Goal: Find specific page/section: Find specific page/section

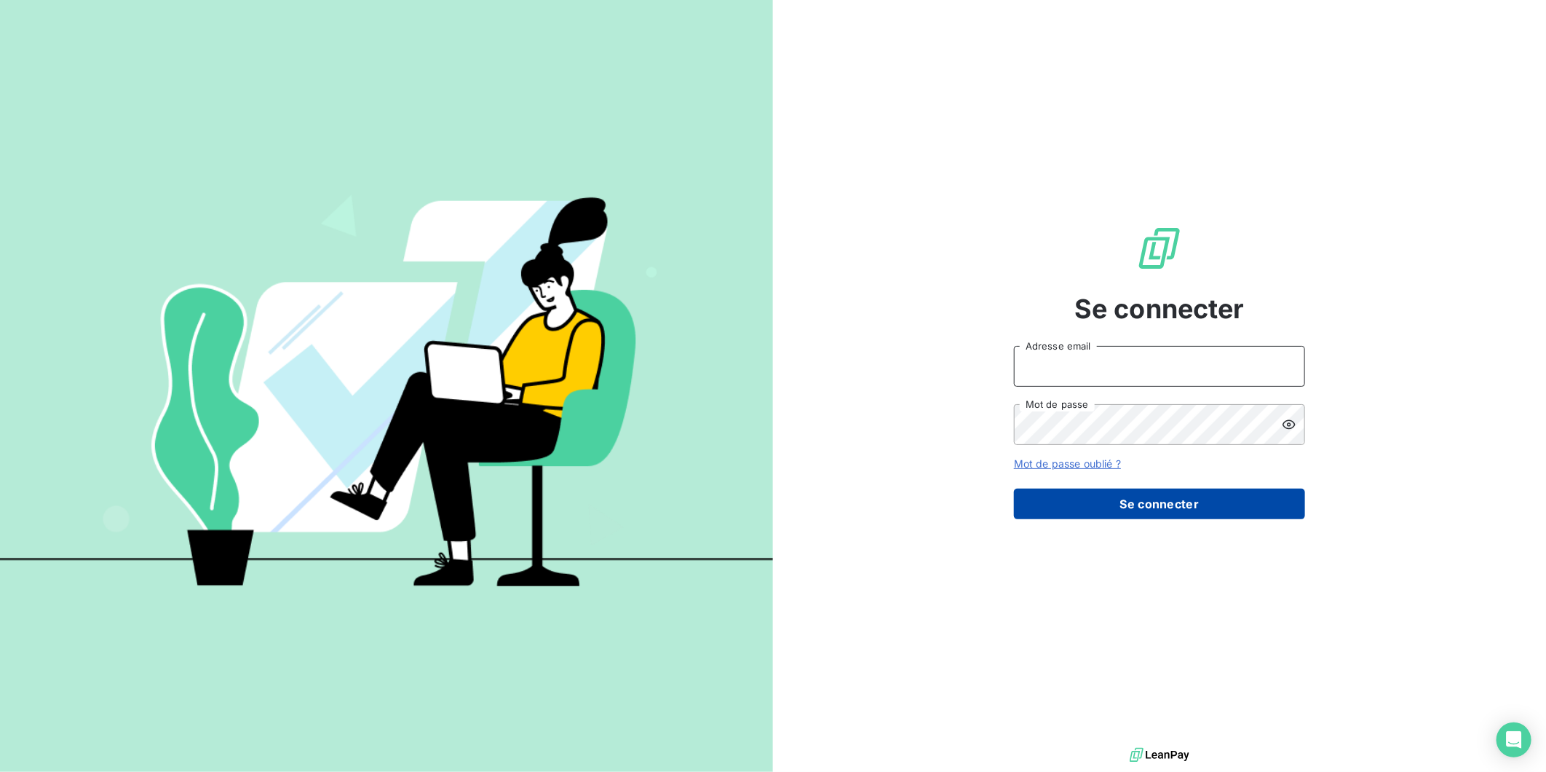
type input "[EMAIL_ADDRESS][DOMAIN_NAME]"
click at [1139, 497] on button "Se connecter" at bounding box center [1159, 503] width 291 height 31
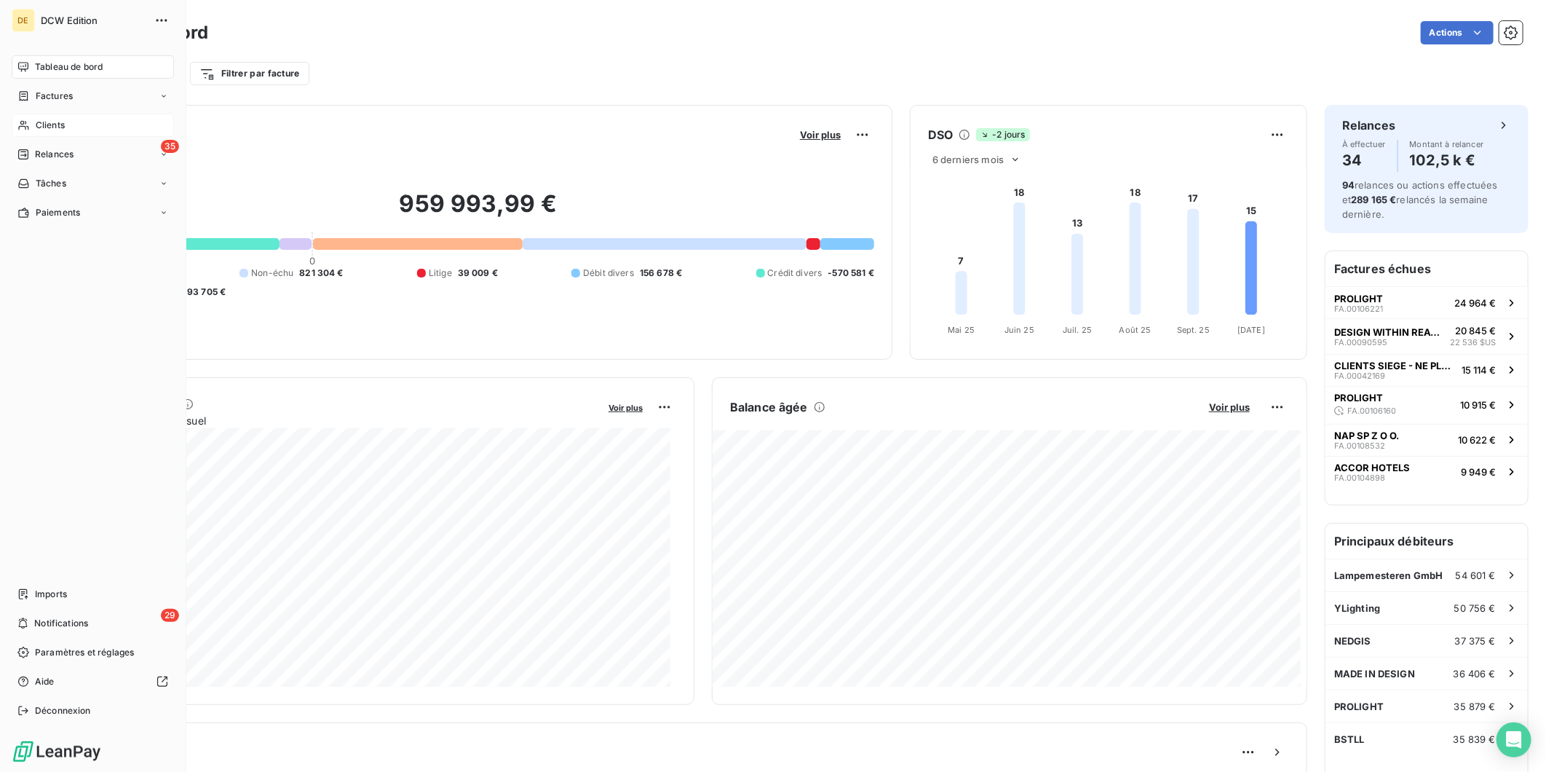
click at [13, 125] on div "Clients" at bounding box center [93, 125] width 162 height 23
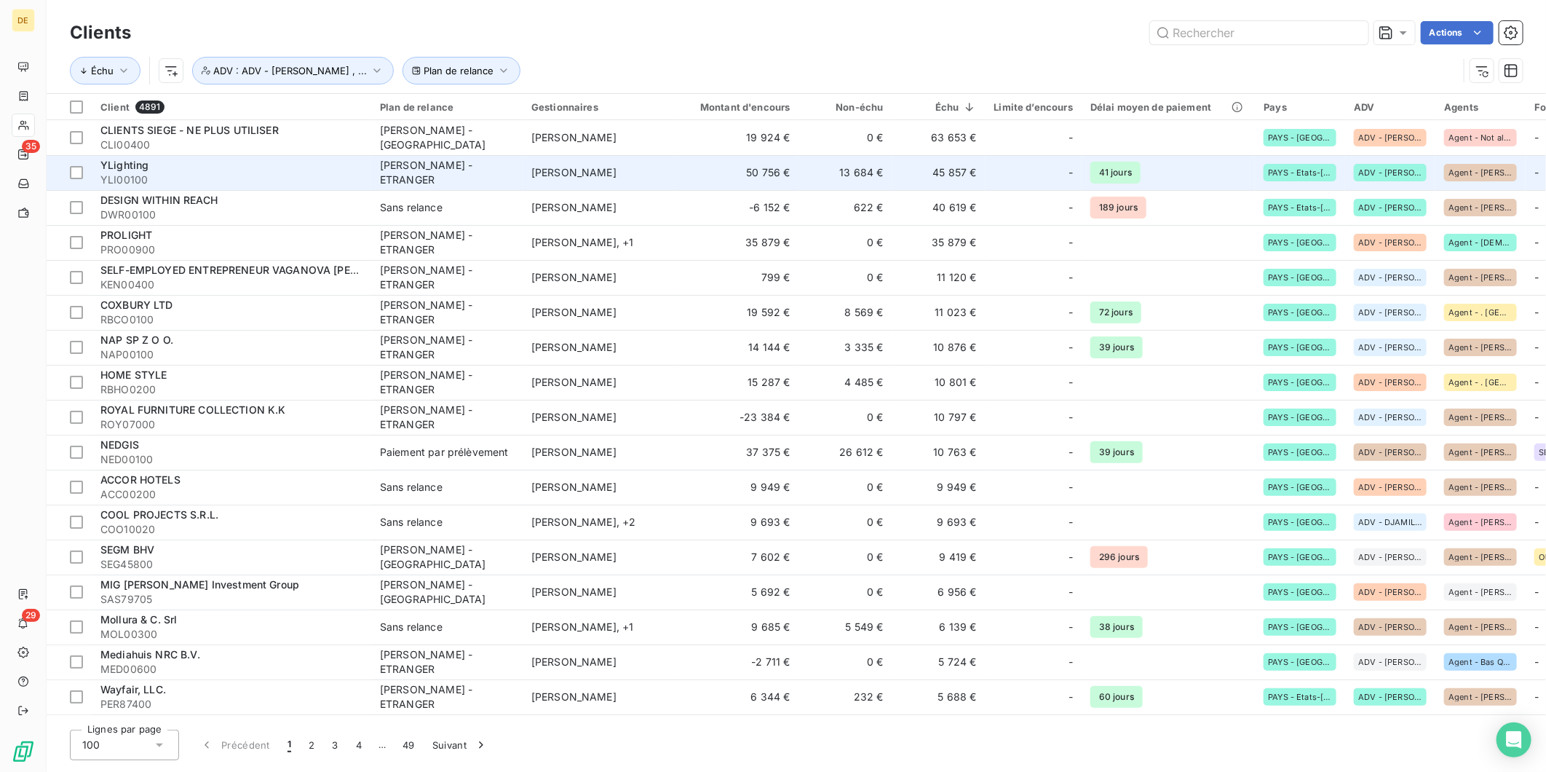
click at [531, 175] on span "[PERSON_NAME]" at bounding box center [573, 172] width 85 height 12
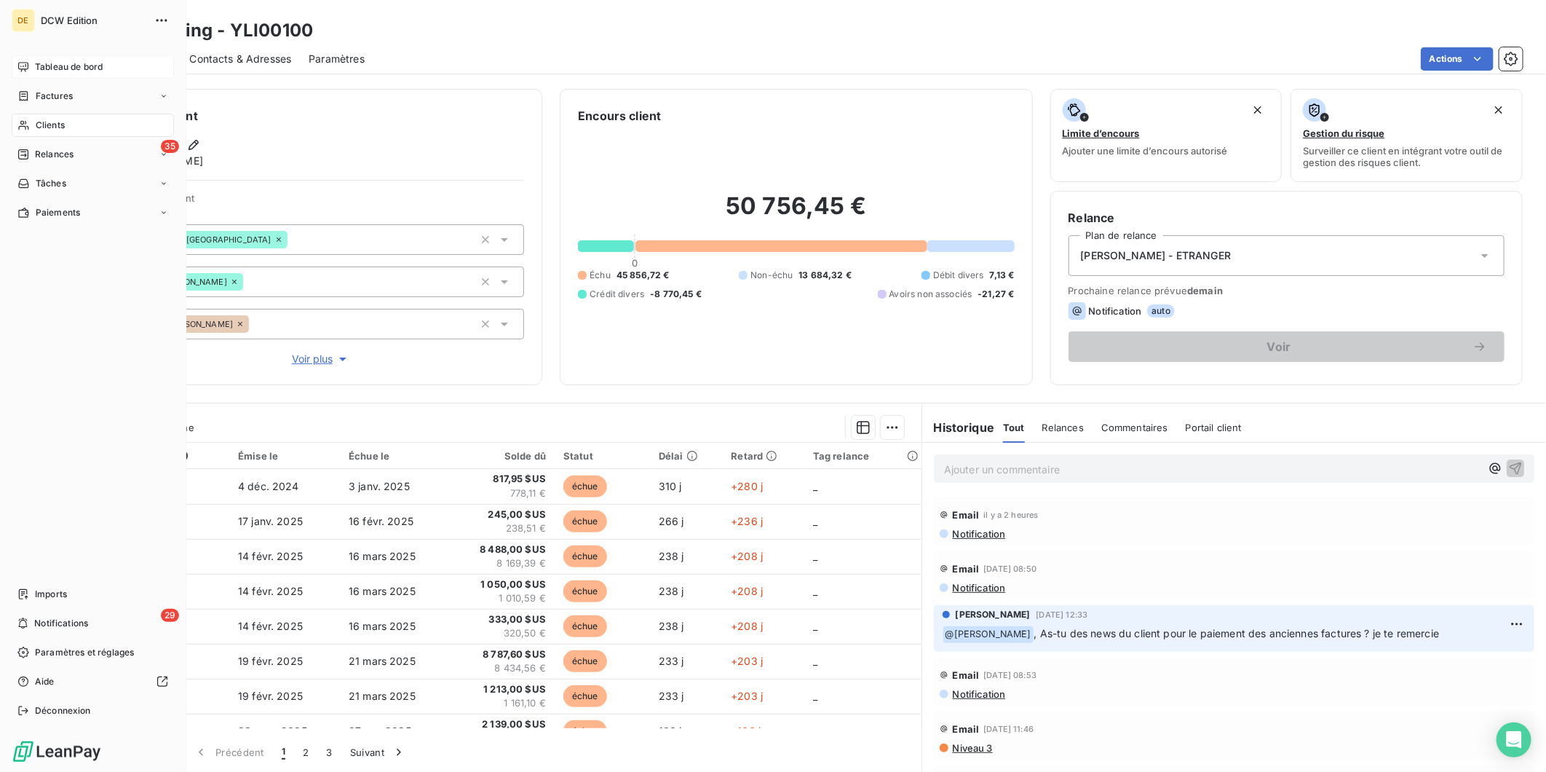
click at [40, 68] on span "Tableau de bord" at bounding box center [69, 66] width 68 height 13
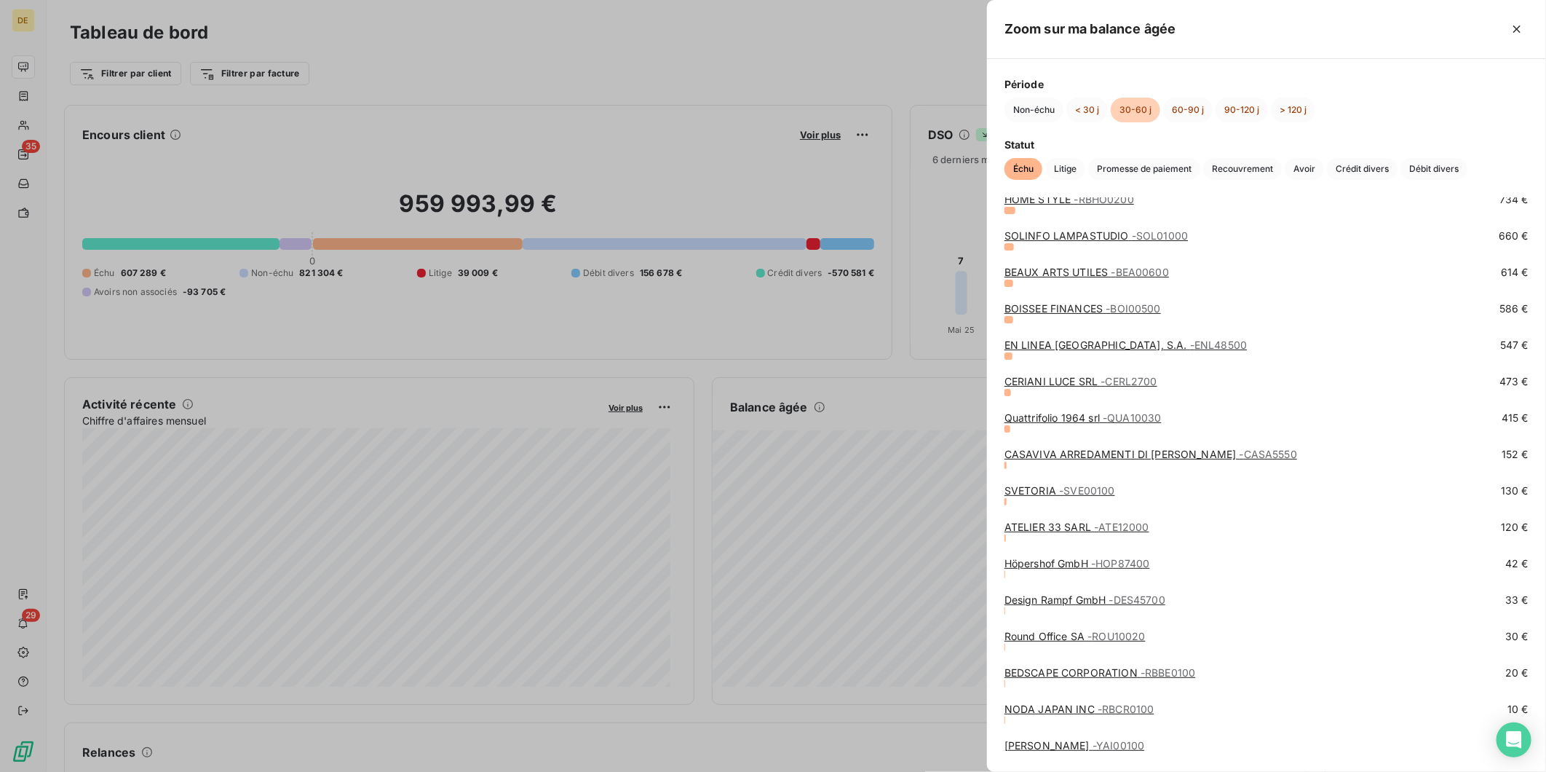
scroll to position [1080, 0]
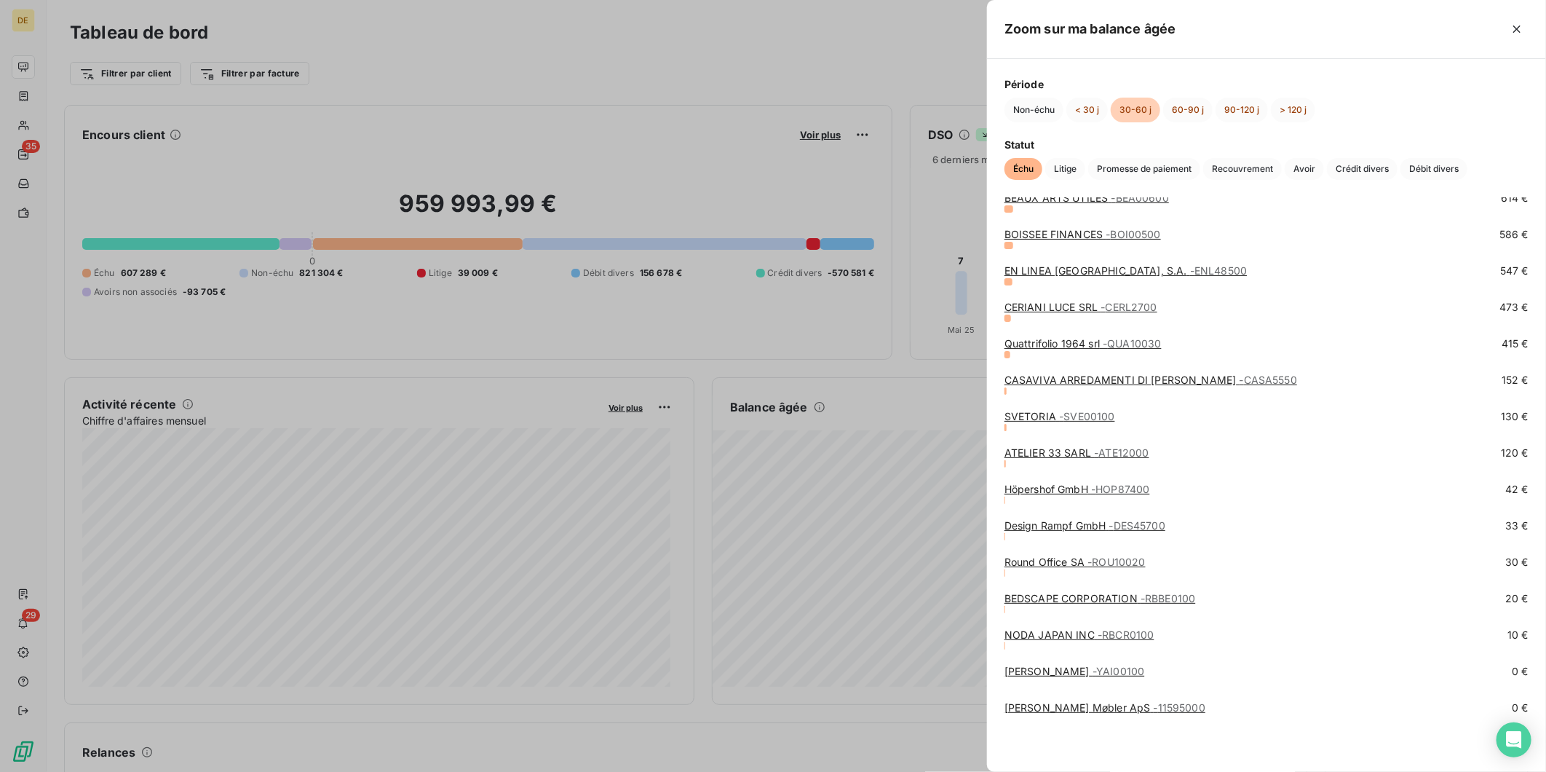
click at [597, 33] on div at bounding box center [773, 386] width 1546 height 772
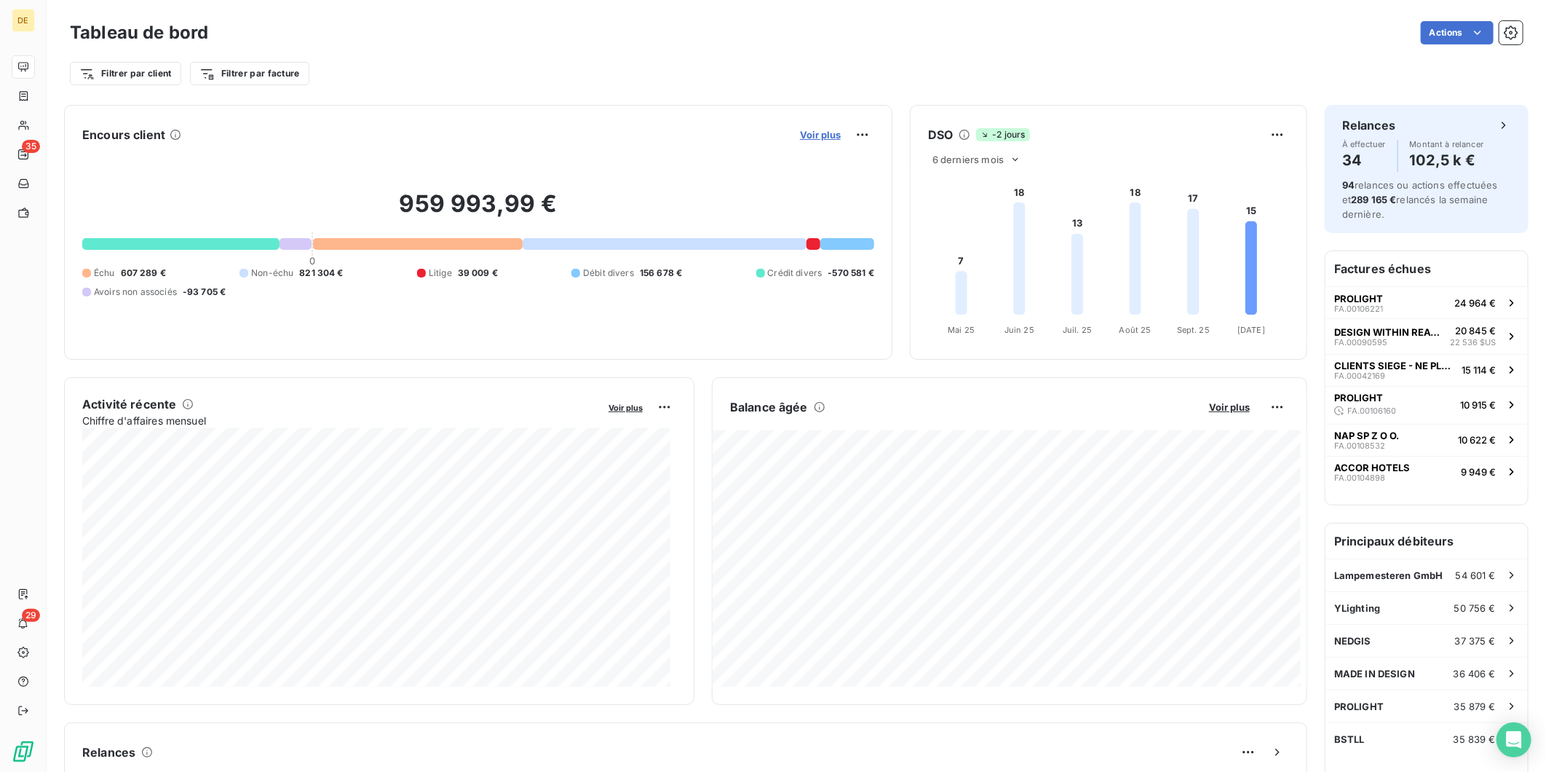
click at [806, 138] on span "Voir plus" at bounding box center [820, 135] width 41 height 12
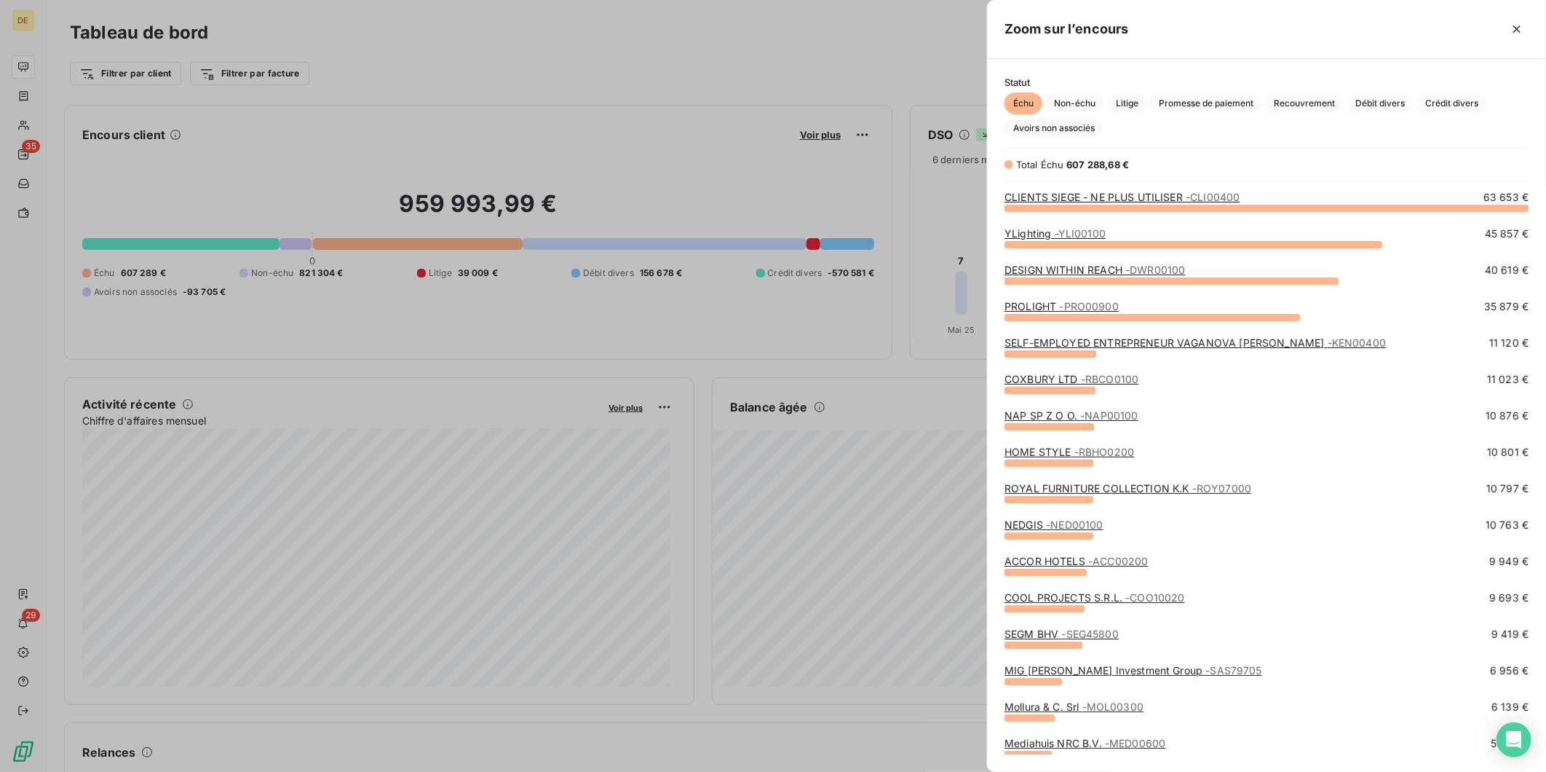
scroll to position [551, 547]
click at [1083, 338] on link "SELF-EMPLOYED ENTREPRENEUR VAGANOVA [PERSON_NAME] - KEN00400" at bounding box center [1195, 342] width 381 height 12
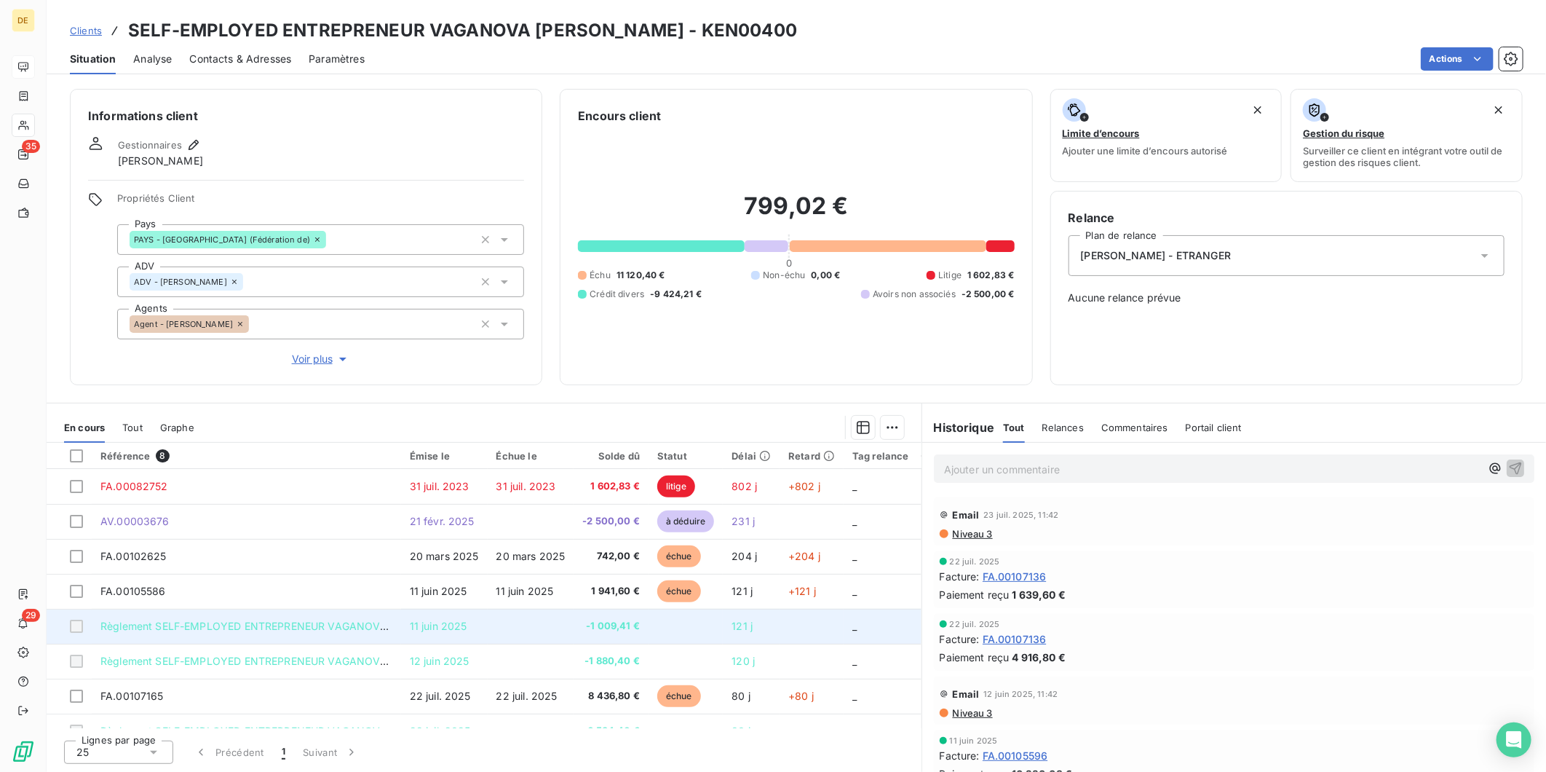
scroll to position [25, 0]
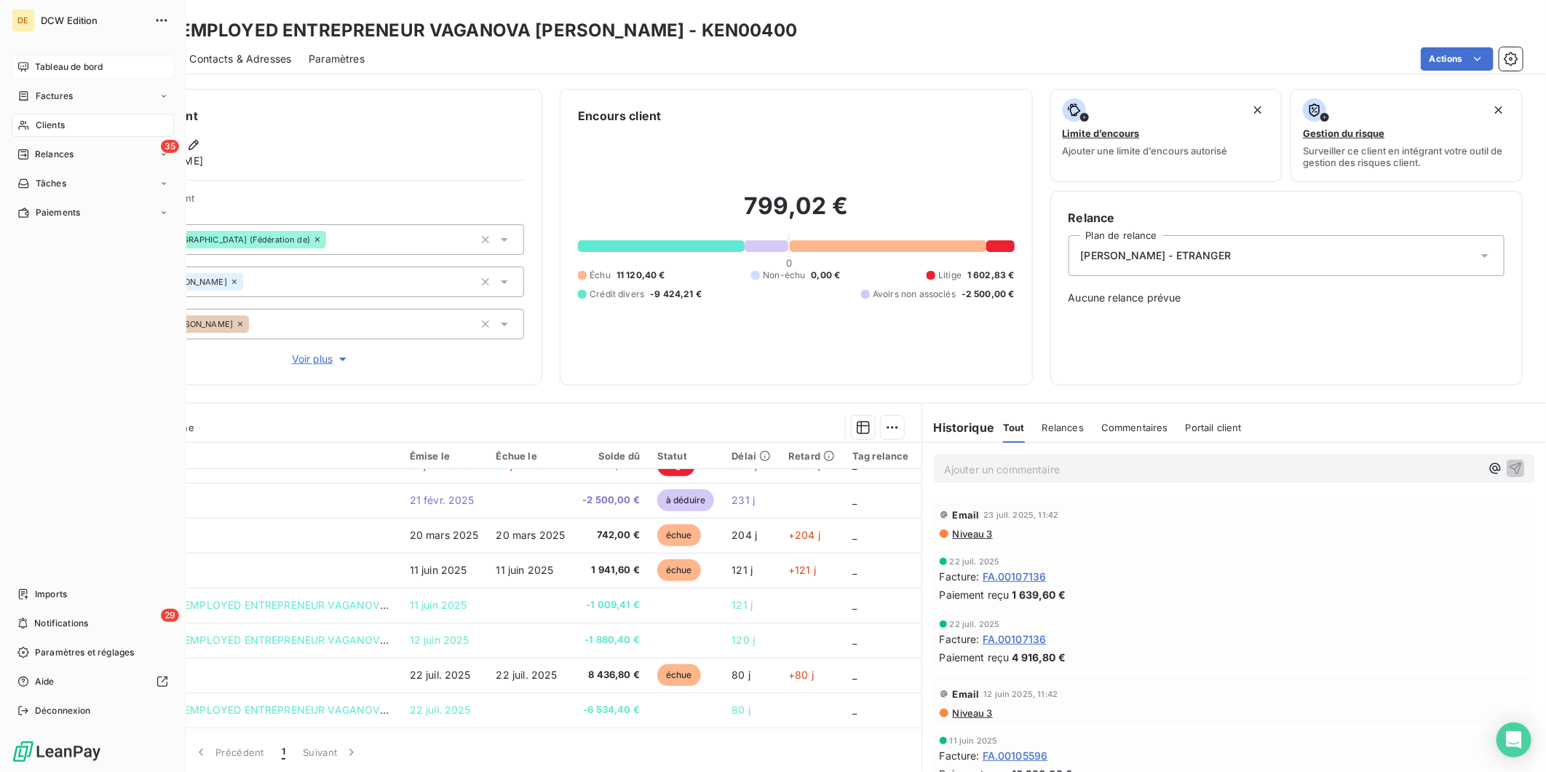
click at [44, 120] on span "Clients" at bounding box center [50, 125] width 29 height 13
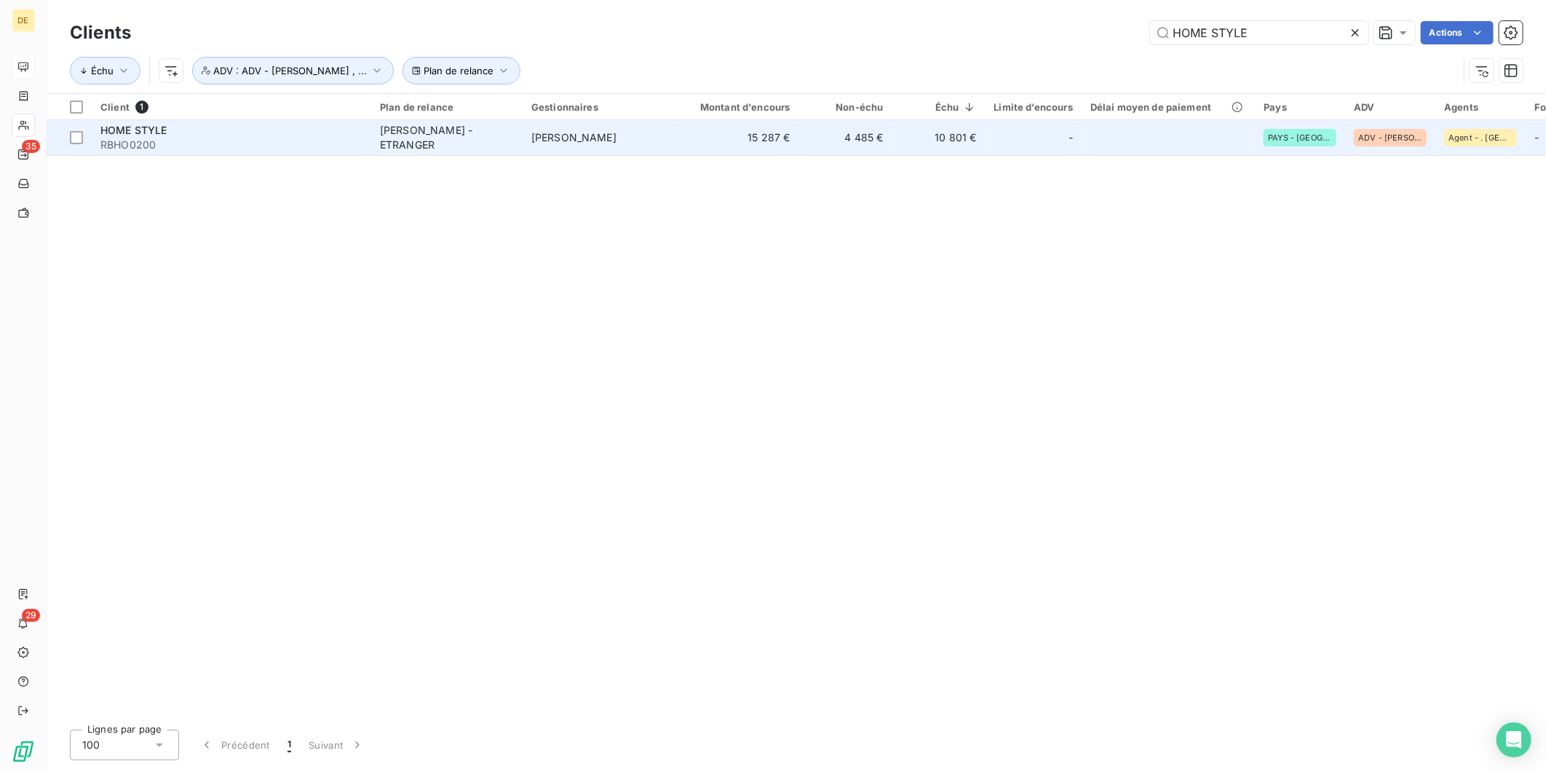
type input "HOME STYLE"
click at [845, 150] on td "4 485 €" at bounding box center [845, 137] width 93 height 35
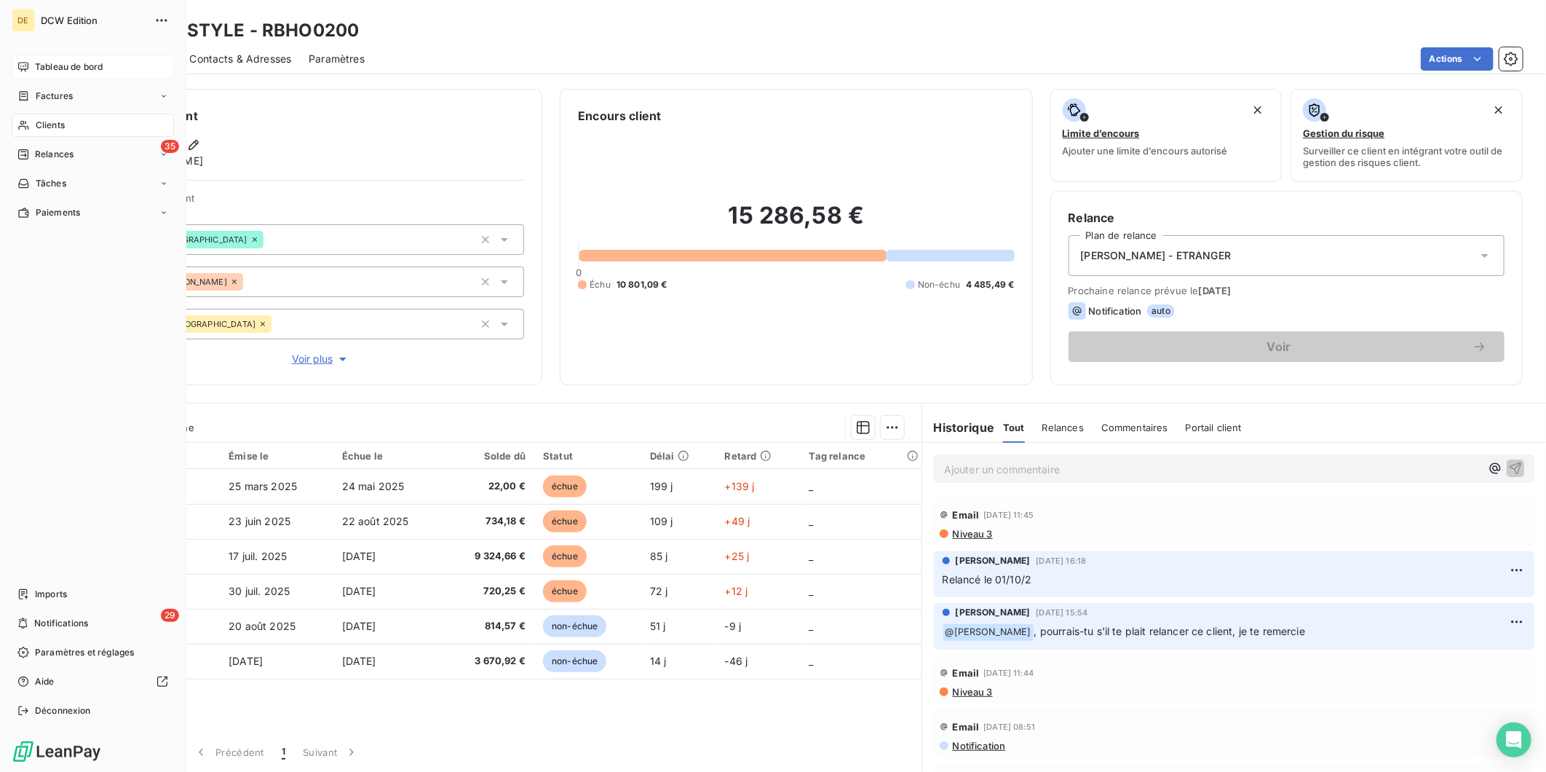
click at [31, 127] on div "Clients" at bounding box center [93, 125] width 162 height 23
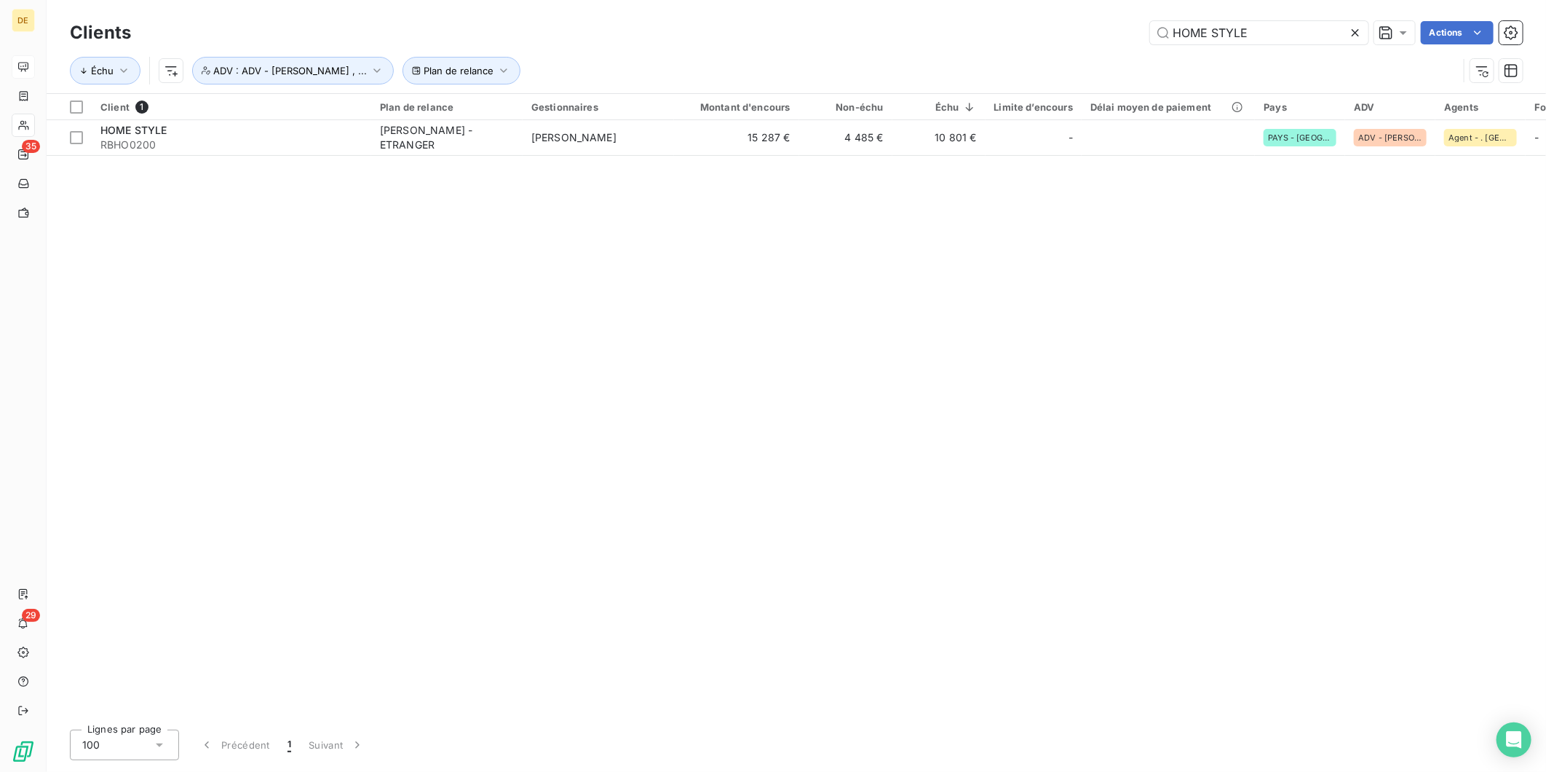
click at [1358, 31] on icon at bounding box center [1355, 32] width 15 height 15
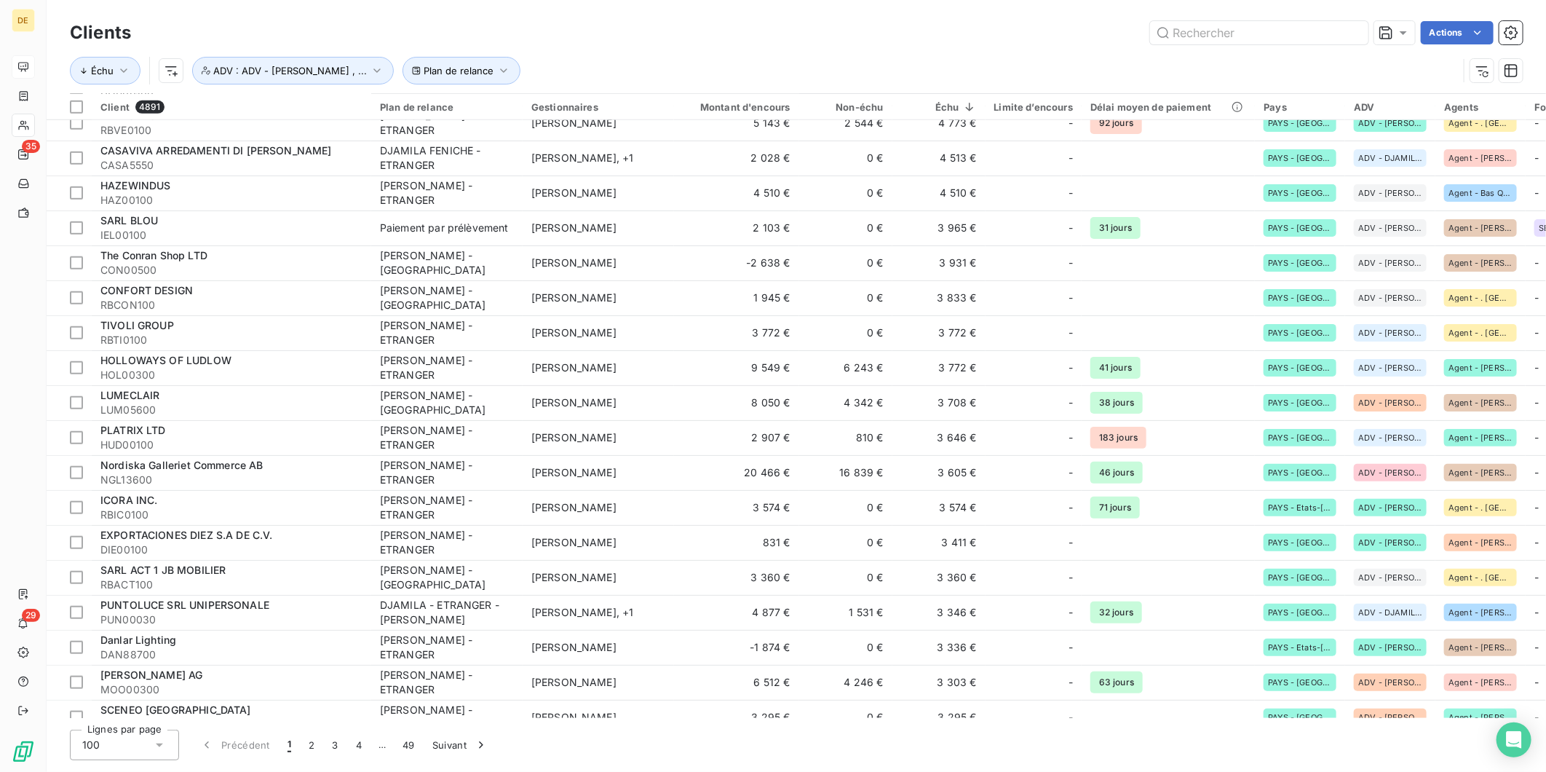
scroll to position [102, 0]
click at [1185, 29] on input "text" at bounding box center [1259, 32] width 218 height 23
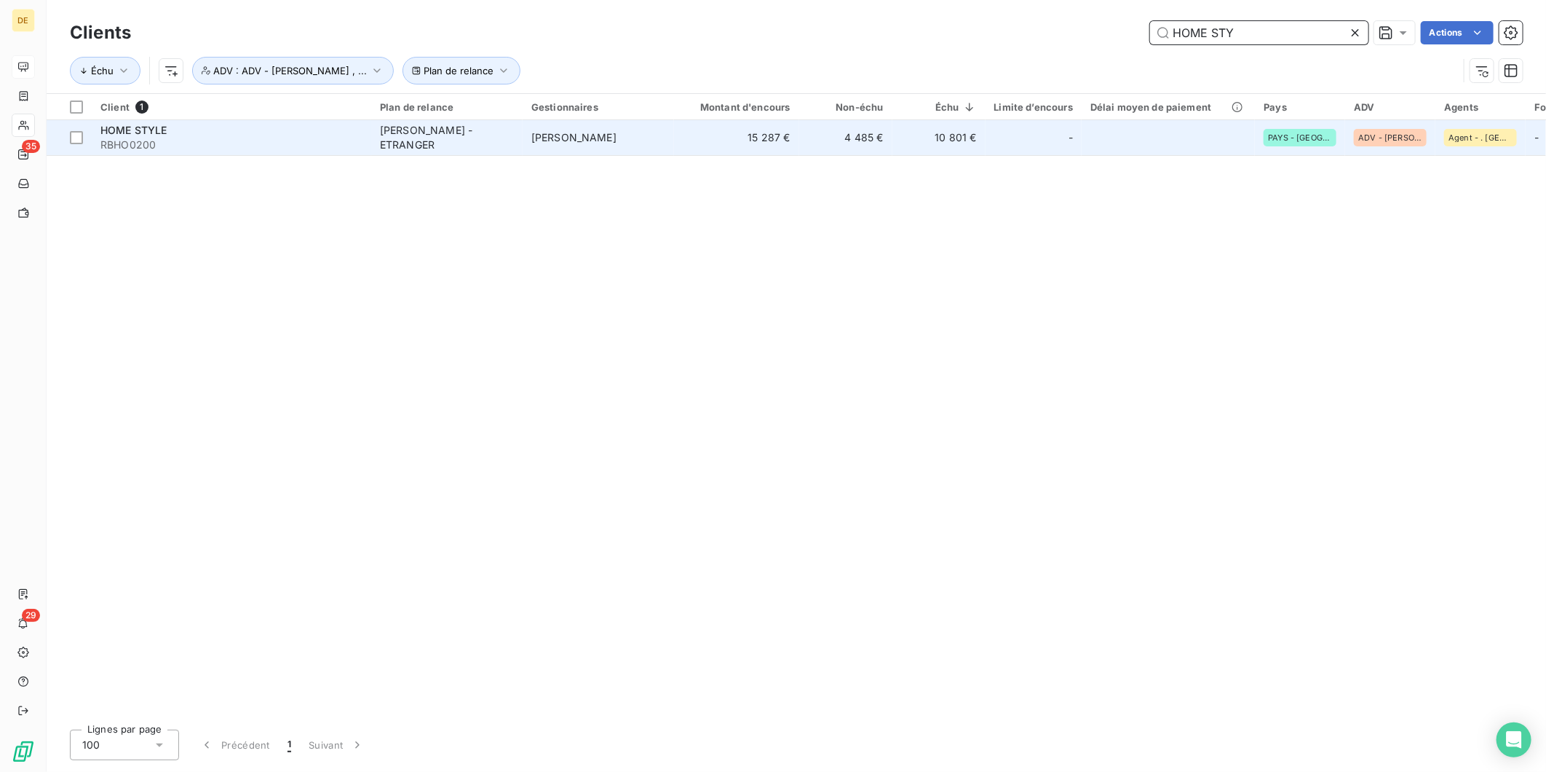
type input "HOME STY"
click at [1003, 127] on div "-" at bounding box center [1033, 137] width 79 height 23
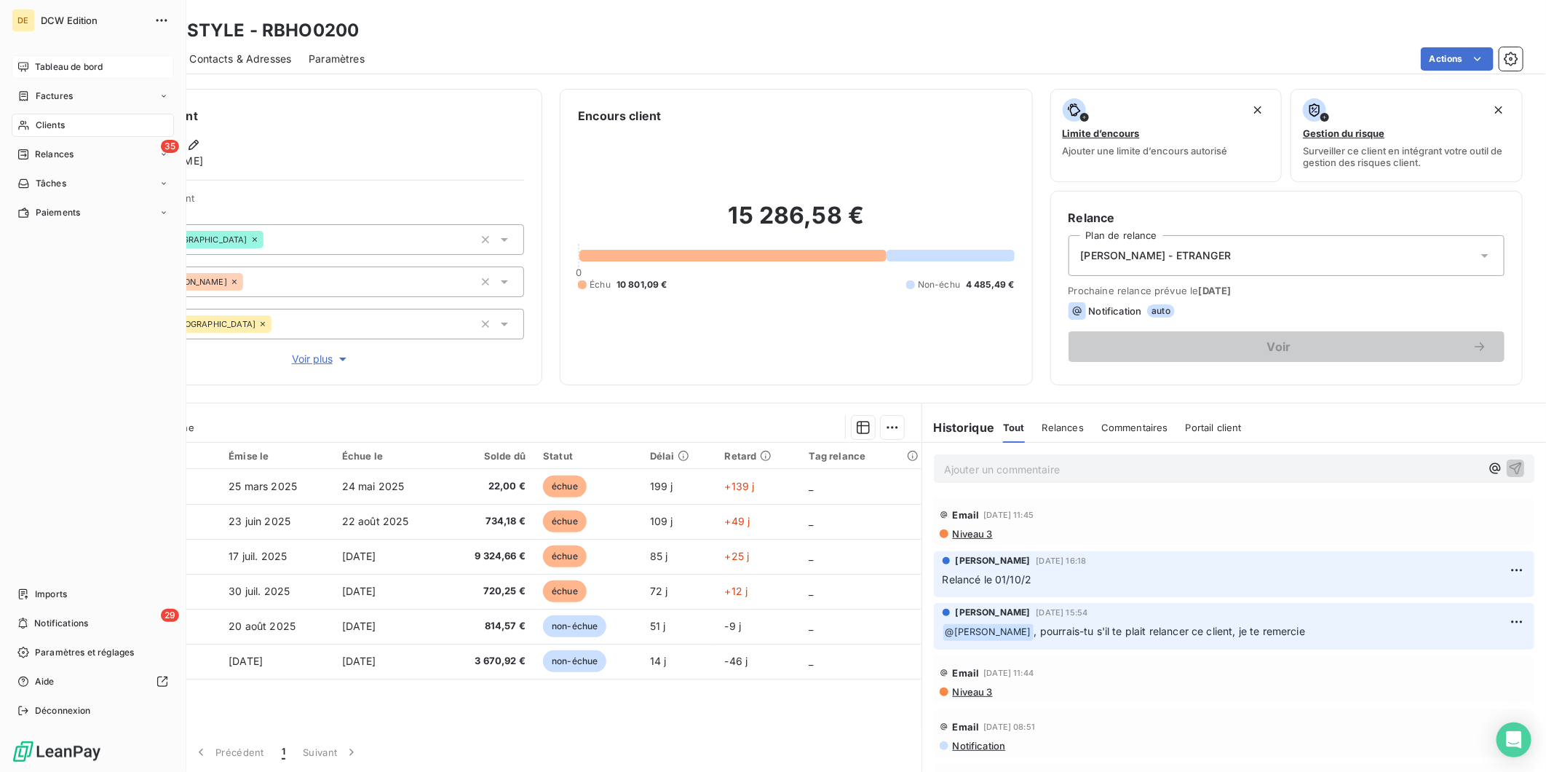
click at [48, 125] on span "Clients" at bounding box center [50, 125] width 29 height 13
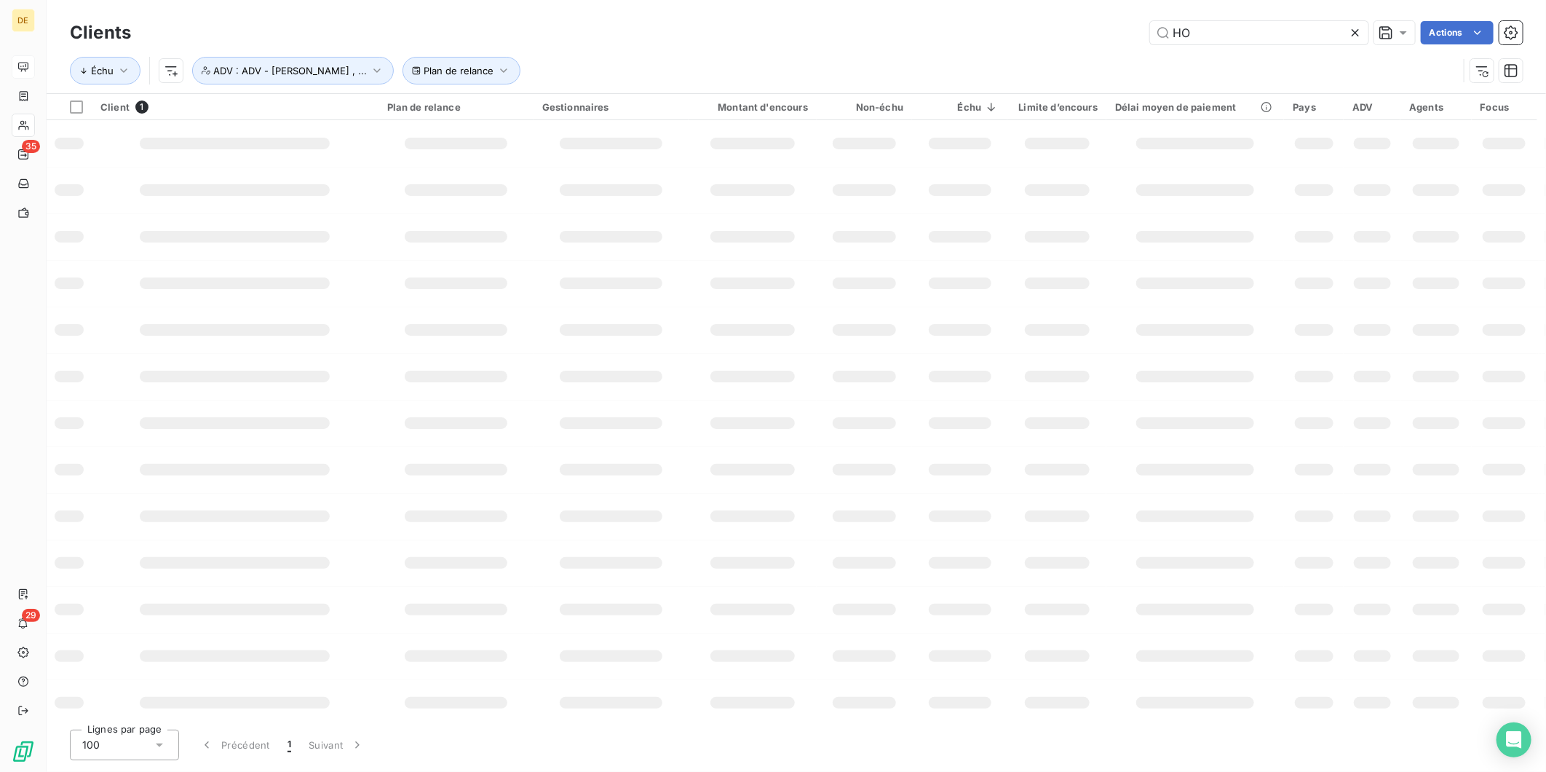
type input "H"
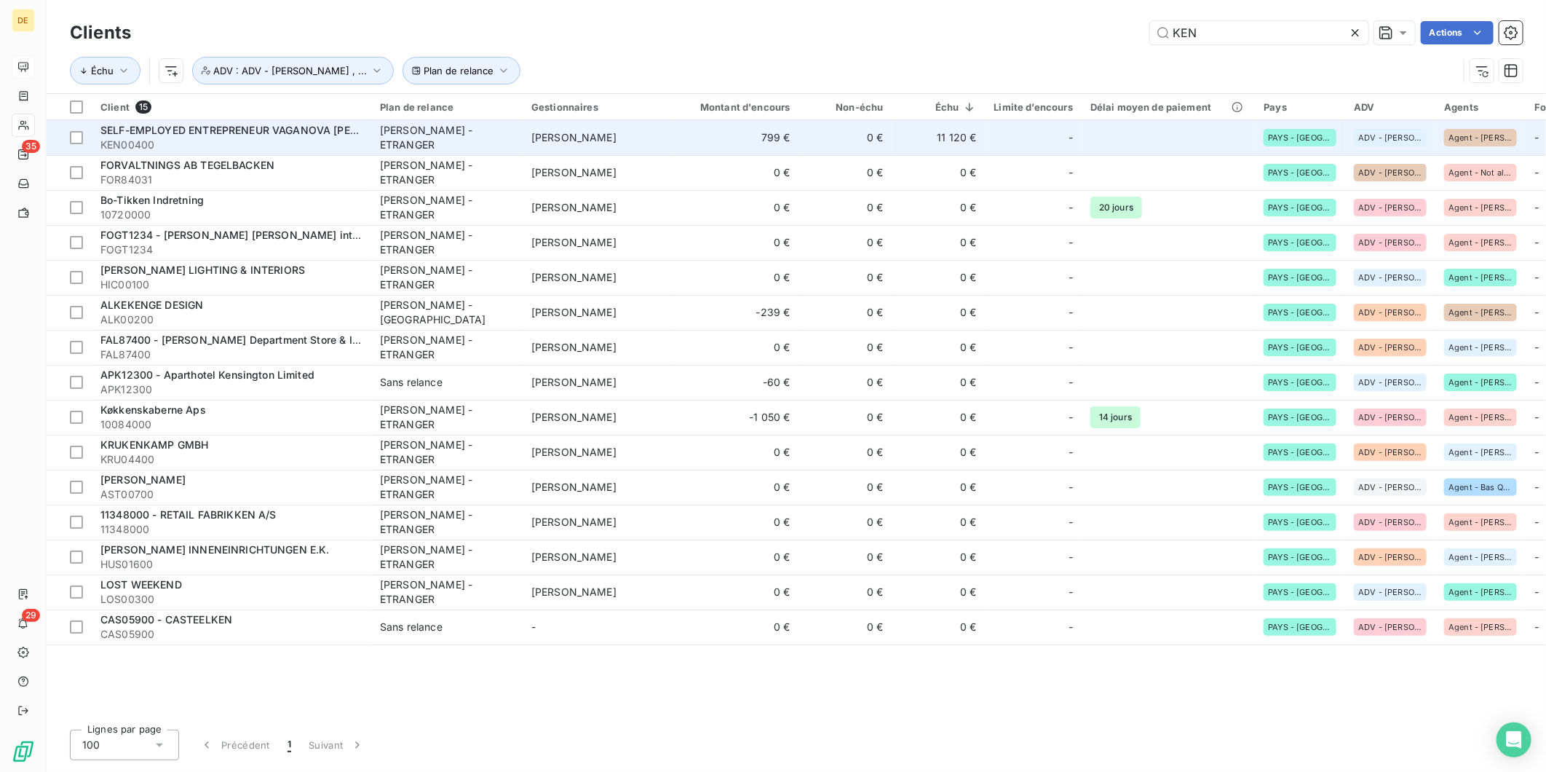
type input "KEN"
click at [322, 142] on span "KEN00400" at bounding box center [231, 145] width 262 height 15
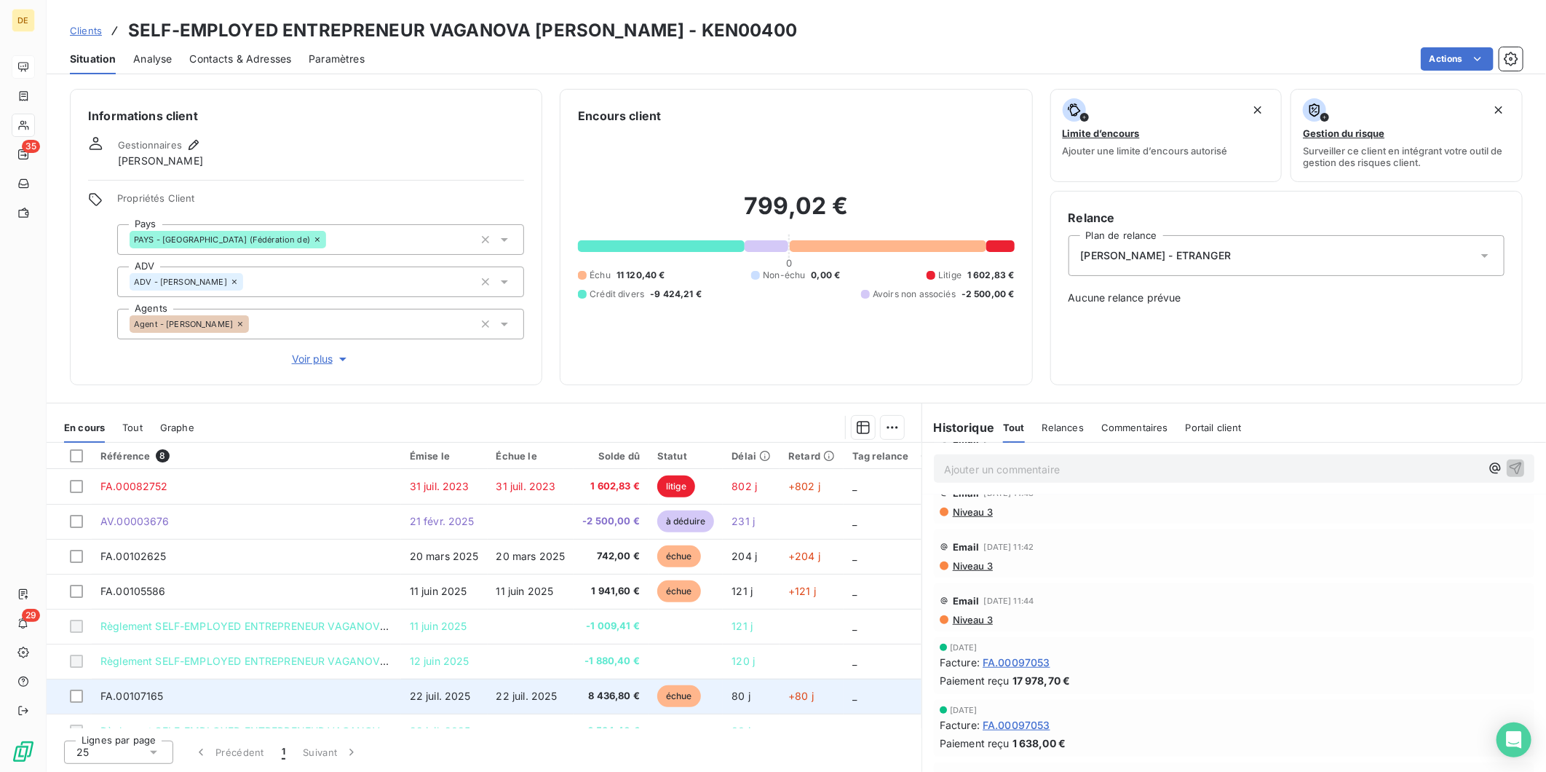
scroll to position [25, 0]
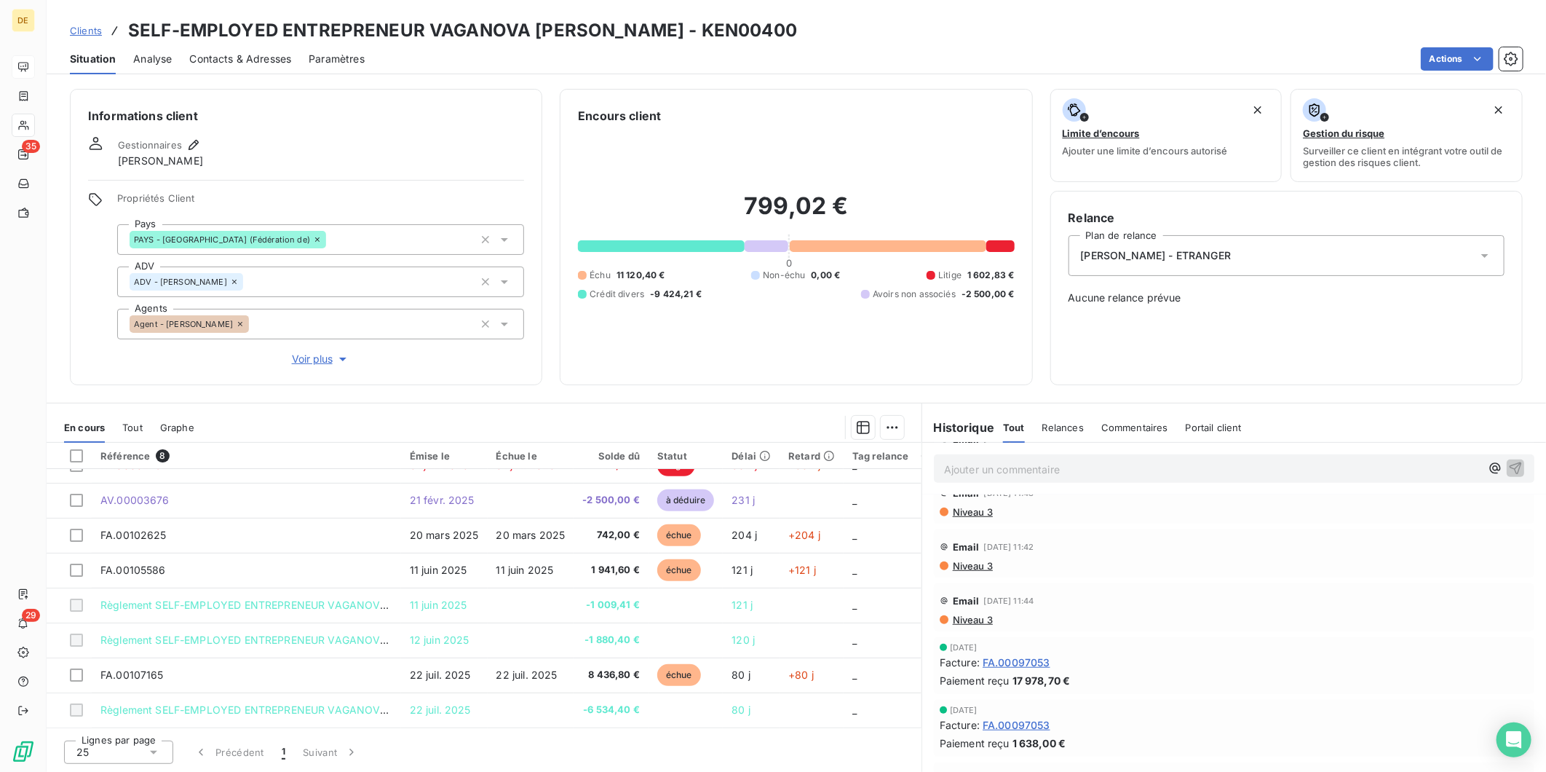
click at [1010, 471] on p "Ajouter un commentaire ﻿" at bounding box center [1212, 469] width 536 height 18
drag, startPoint x: 833, startPoint y: 32, endPoint x: 130, endPoint y: 4, distance: 703.7
click at [130, 4] on div "Clients SELF-EMPLOYED ENTREPRENEUR VAGANOVA [PERSON_NAME] - KEN00400 Situation …" at bounding box center [797, 37] width 1500 height 74
copy h3 "SELF-EMPLOYED ENTREPRENEUR VAGANOVA [PERSON_NAME] - KEN00400"
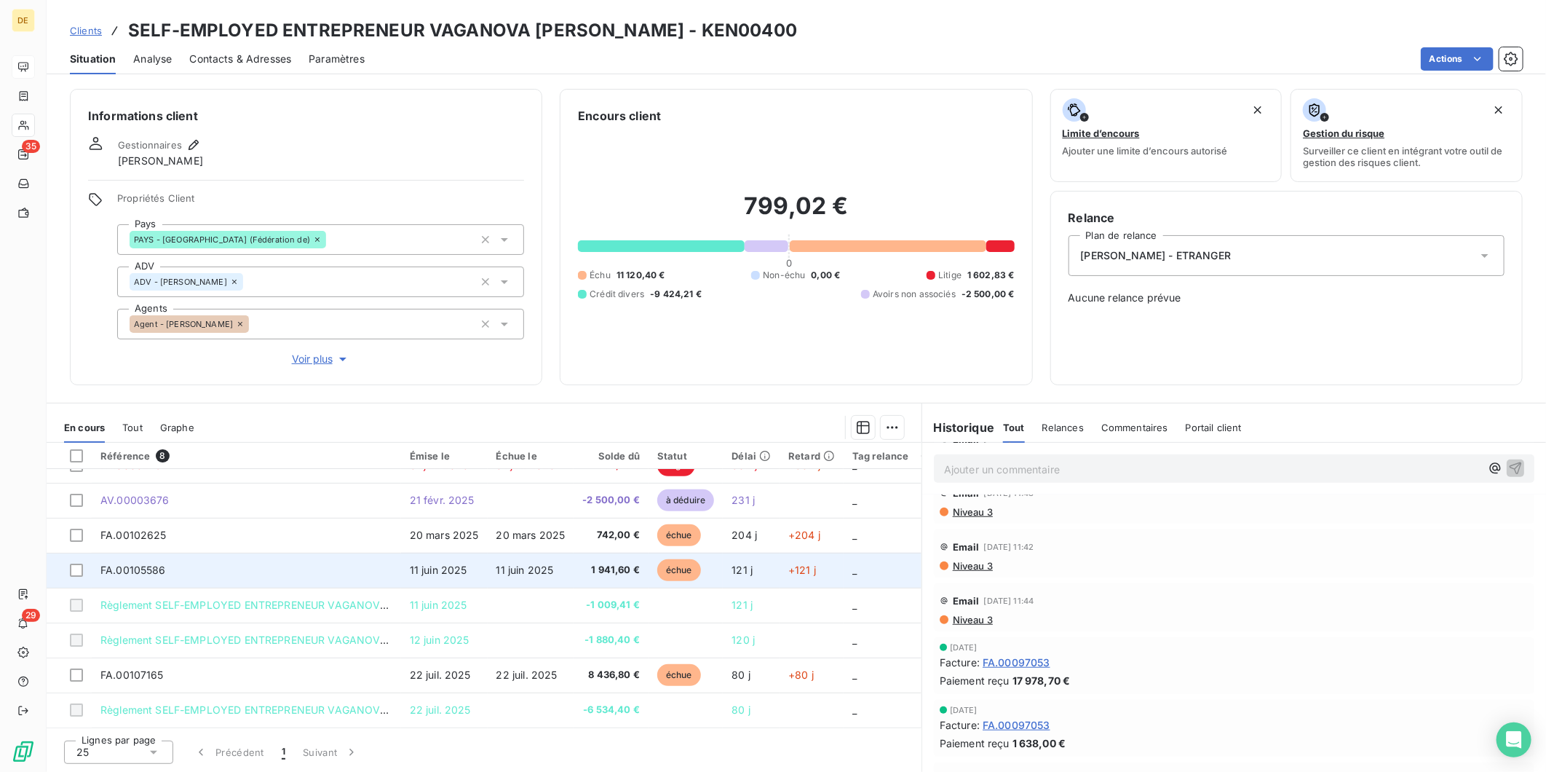
scroll to position [0, 0]
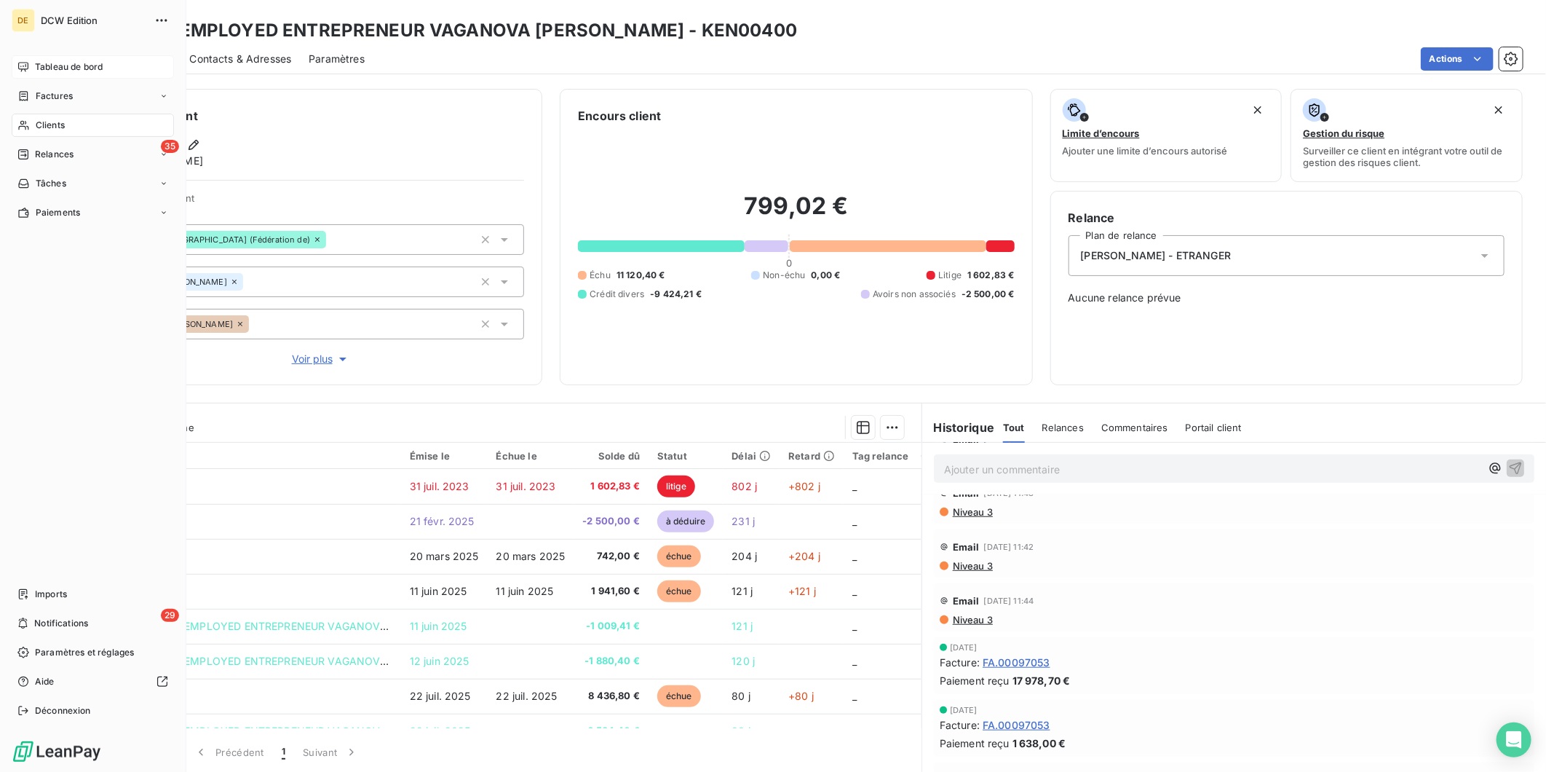
click at [47, 127] on span "Clients" at bounding box center [50, 125] width 29 height 13
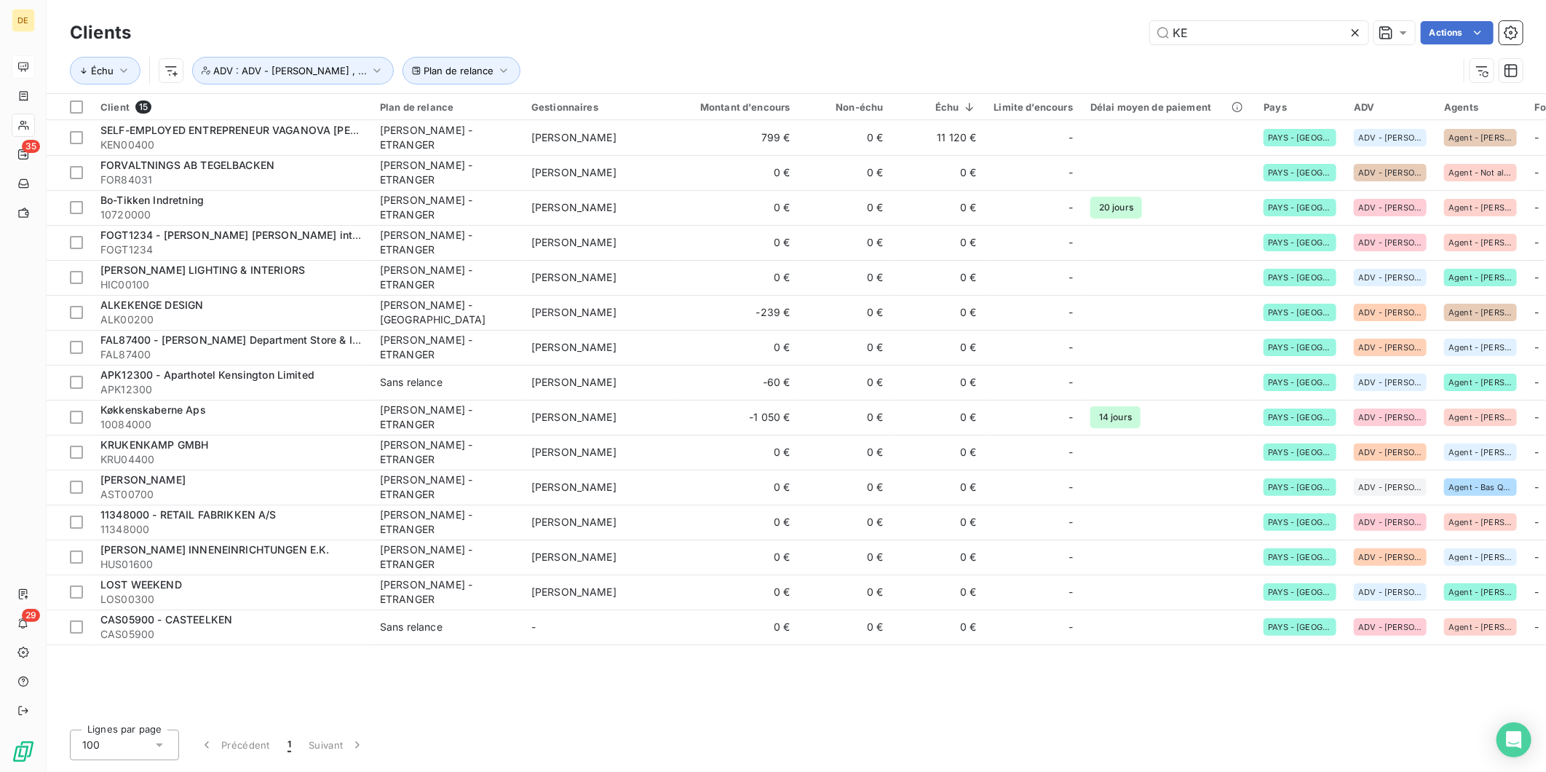
type input "K"
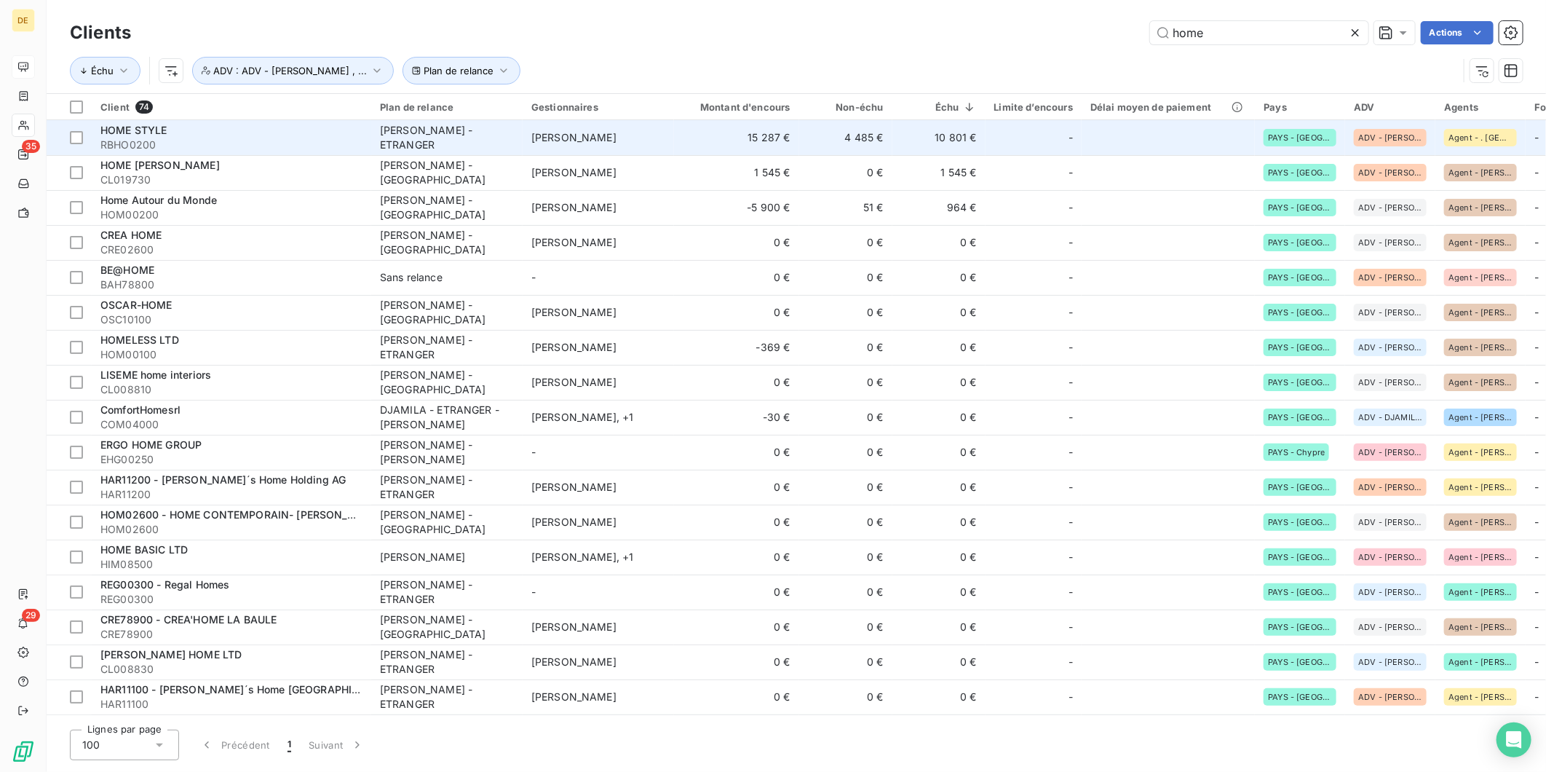
type input "home"
click at [1088, 136] on td at bounding box center [1168, 137] width 173 height 35
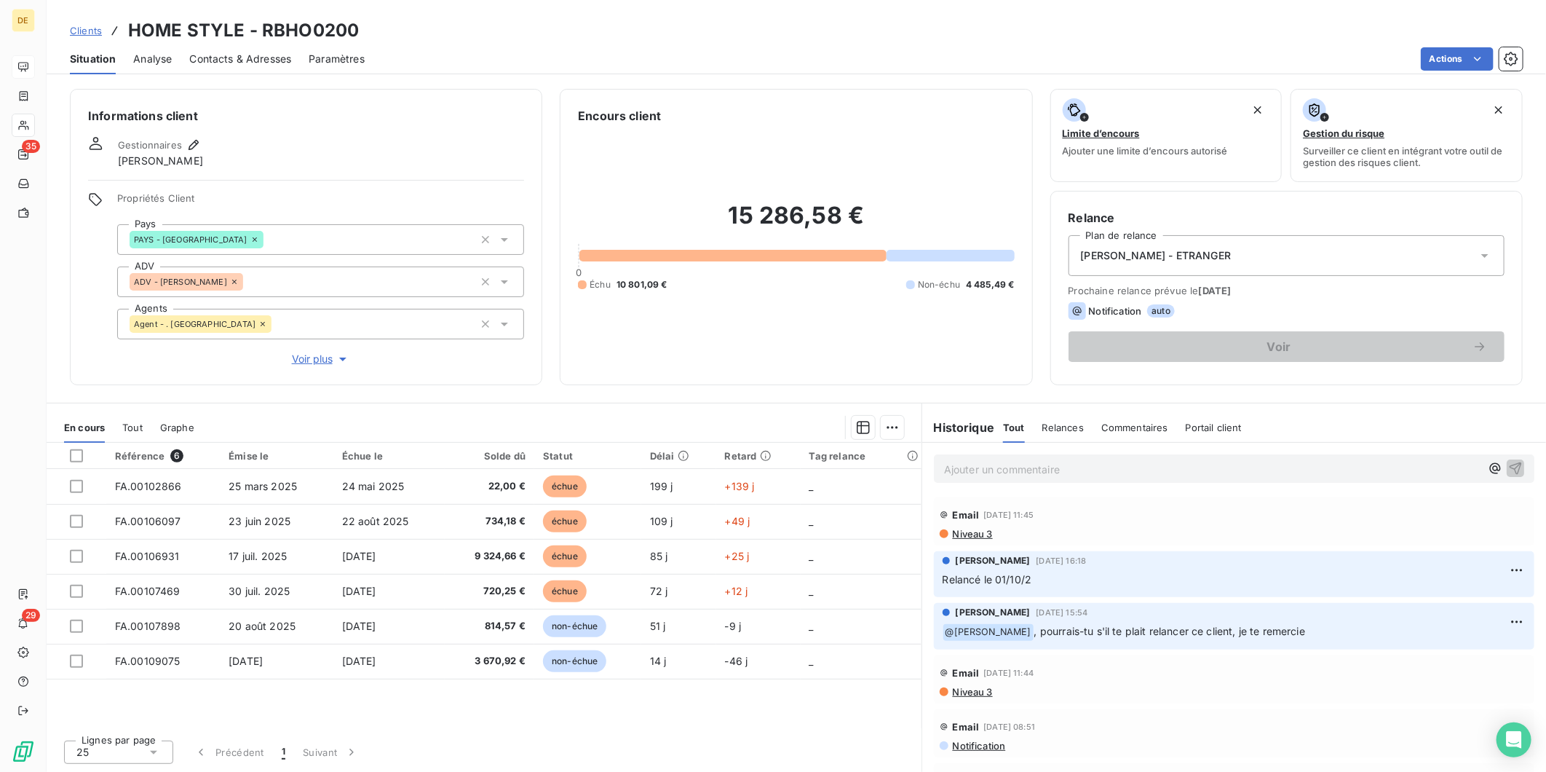
click at [868, 357] on div "15 286,58 € 0 Échu 10 801,09 € Non-échu 4 485,49 €" at bounding box center [796, 245] width 436 height 242
click at [978, 466] on p "Ajouter un commentaire ﻿" at bounding box center [1212, 469] width 536 height 18
